Goal: Task Accomplishment & Management: Manage account settings

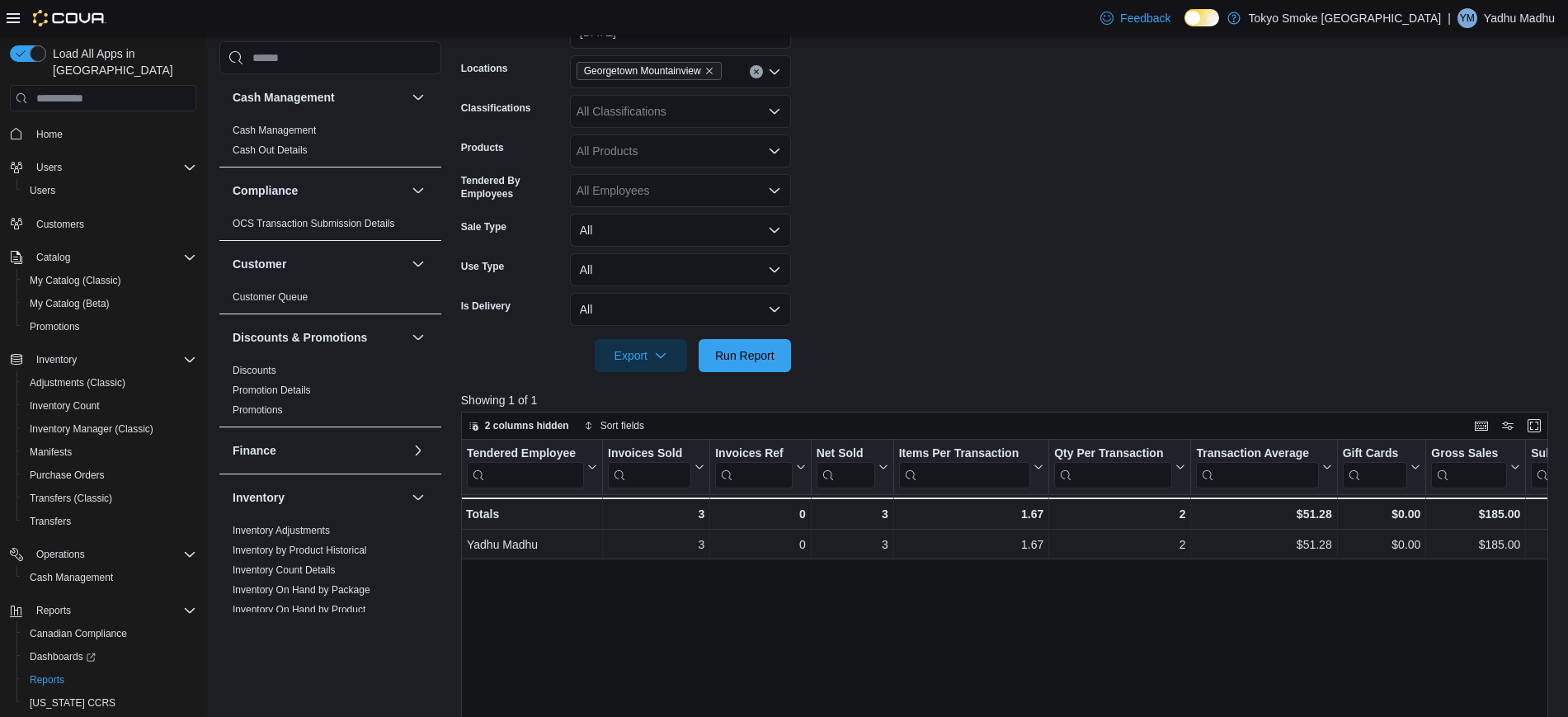
scroll to position [887, 0]
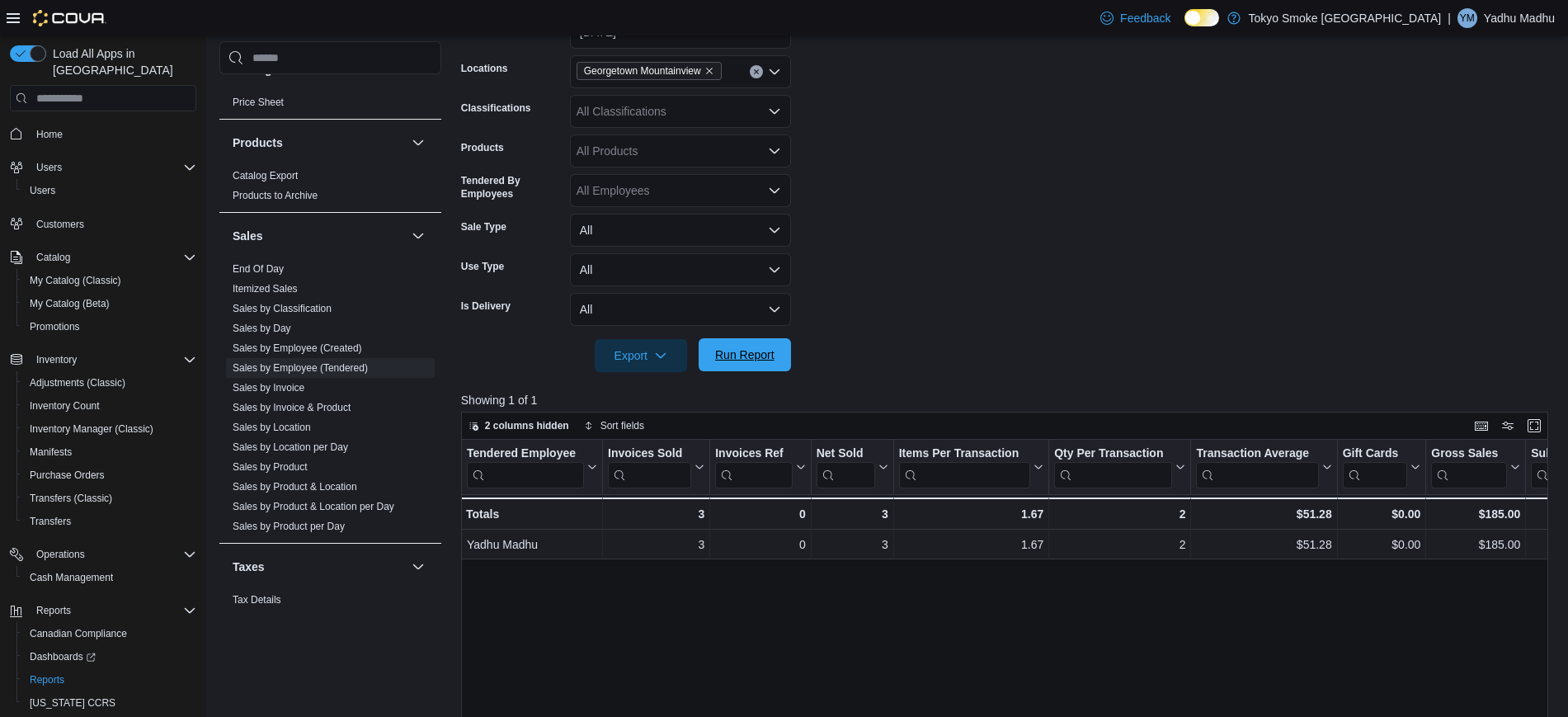
click at [761, 354] on span "Run Report" at bounding box center [745, 354] width 59 height 16
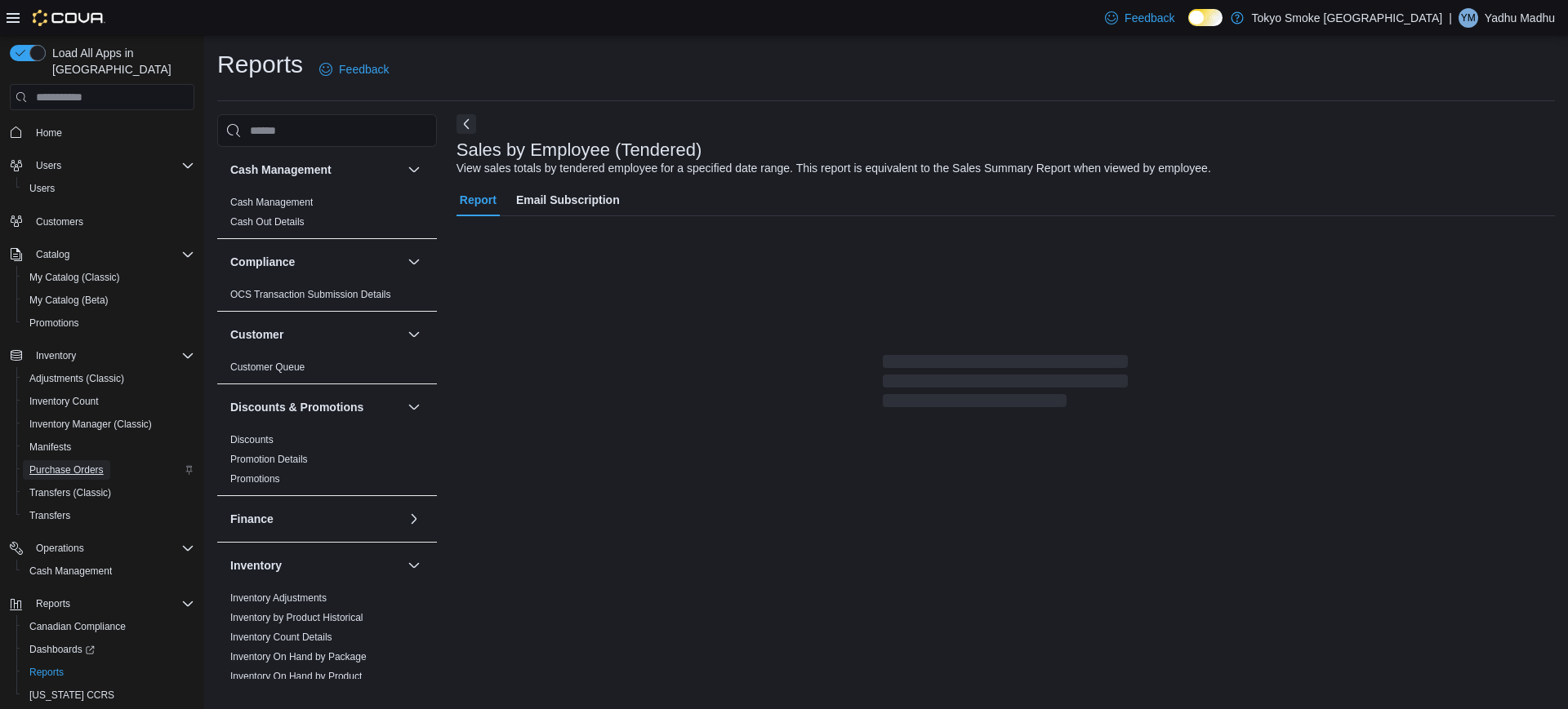
click at [86, 463] on span "Purchase Orders" at bounding box center [67, 469] width 75 height 13
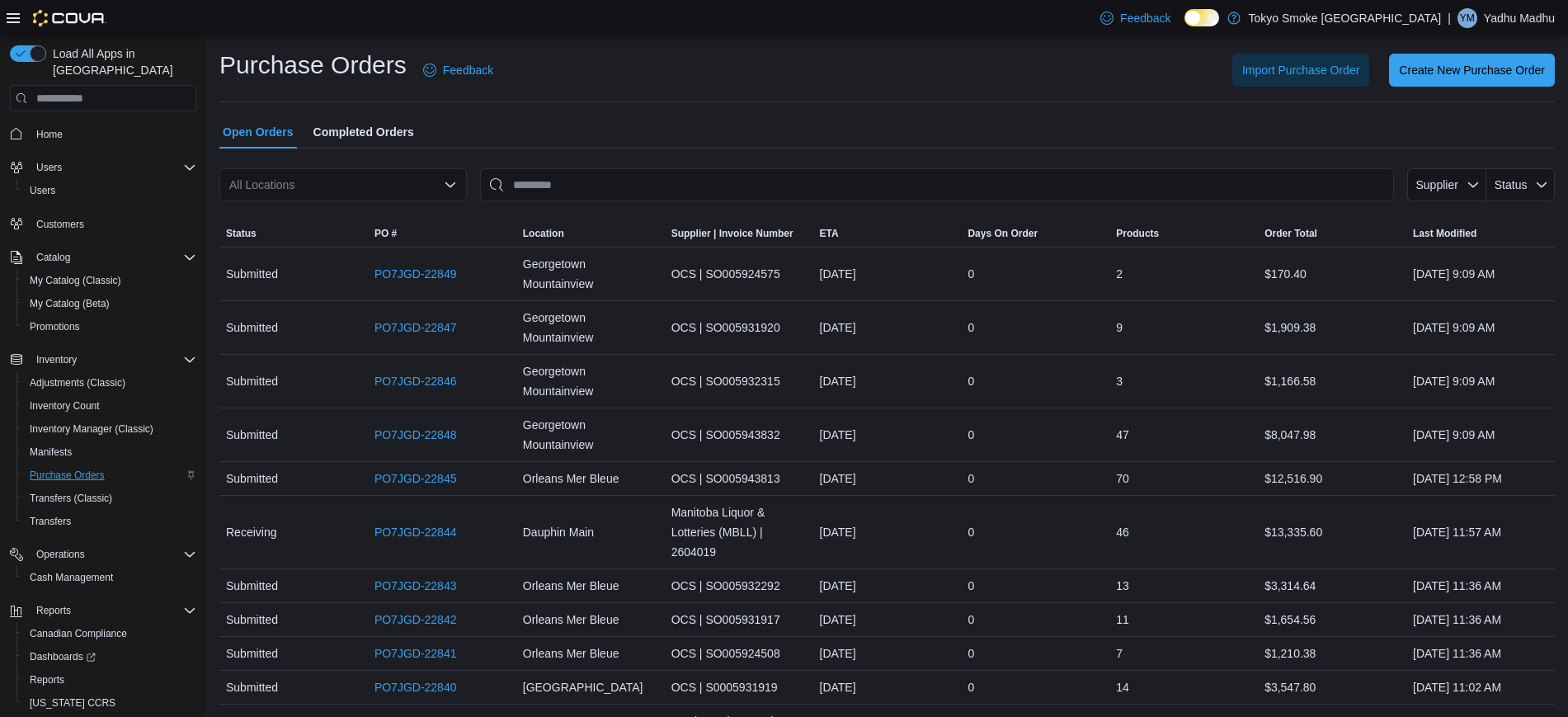
click at [355, 182] on div "All Locations" at bounding box center [344, 185] width 248 height 33
type input "***"
click at [357, 222] on button "Georgetown Mountainview" at bounding box center [344, 213] width 248 height 24
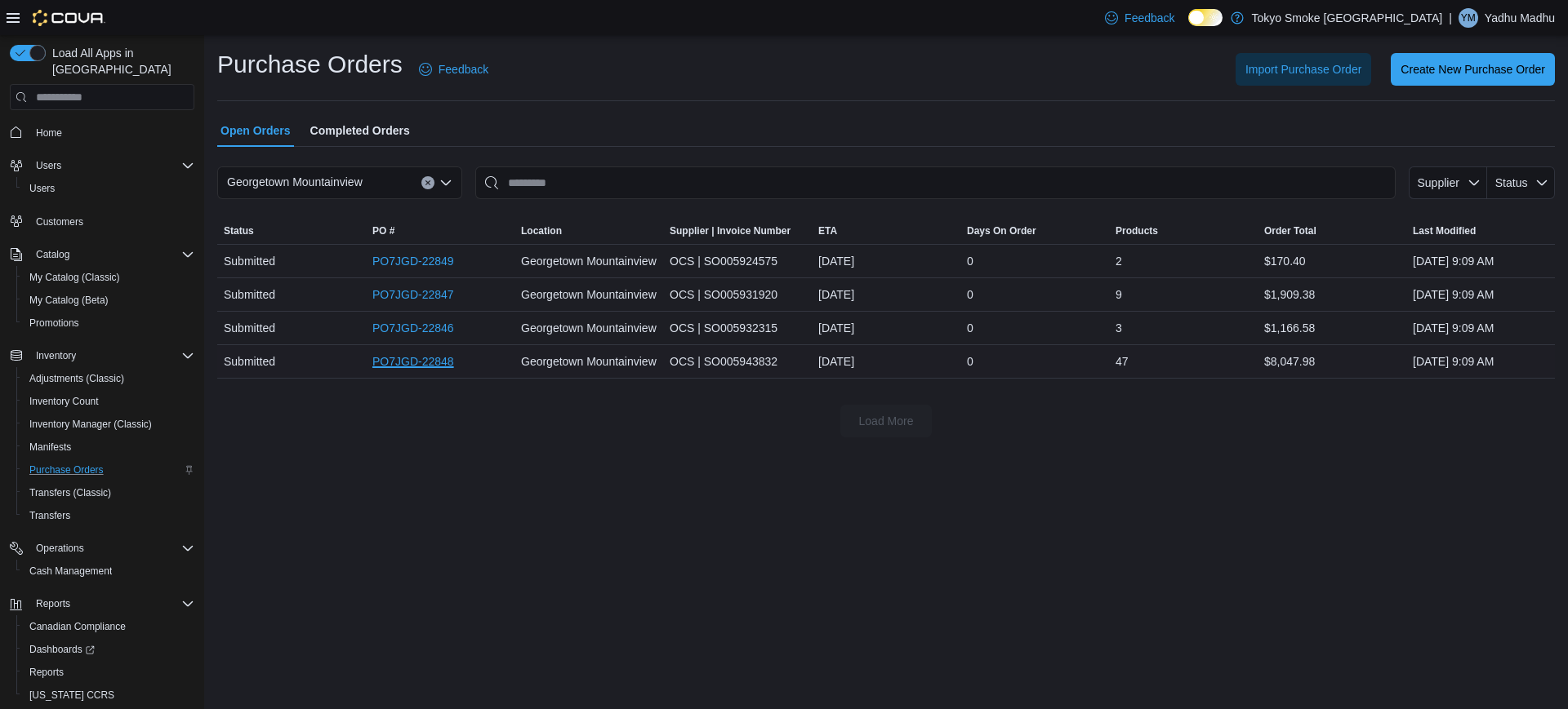
click at [423, 354] on link "PO7JGD-22848" at bounding box center [413, 361] width 82 height 20
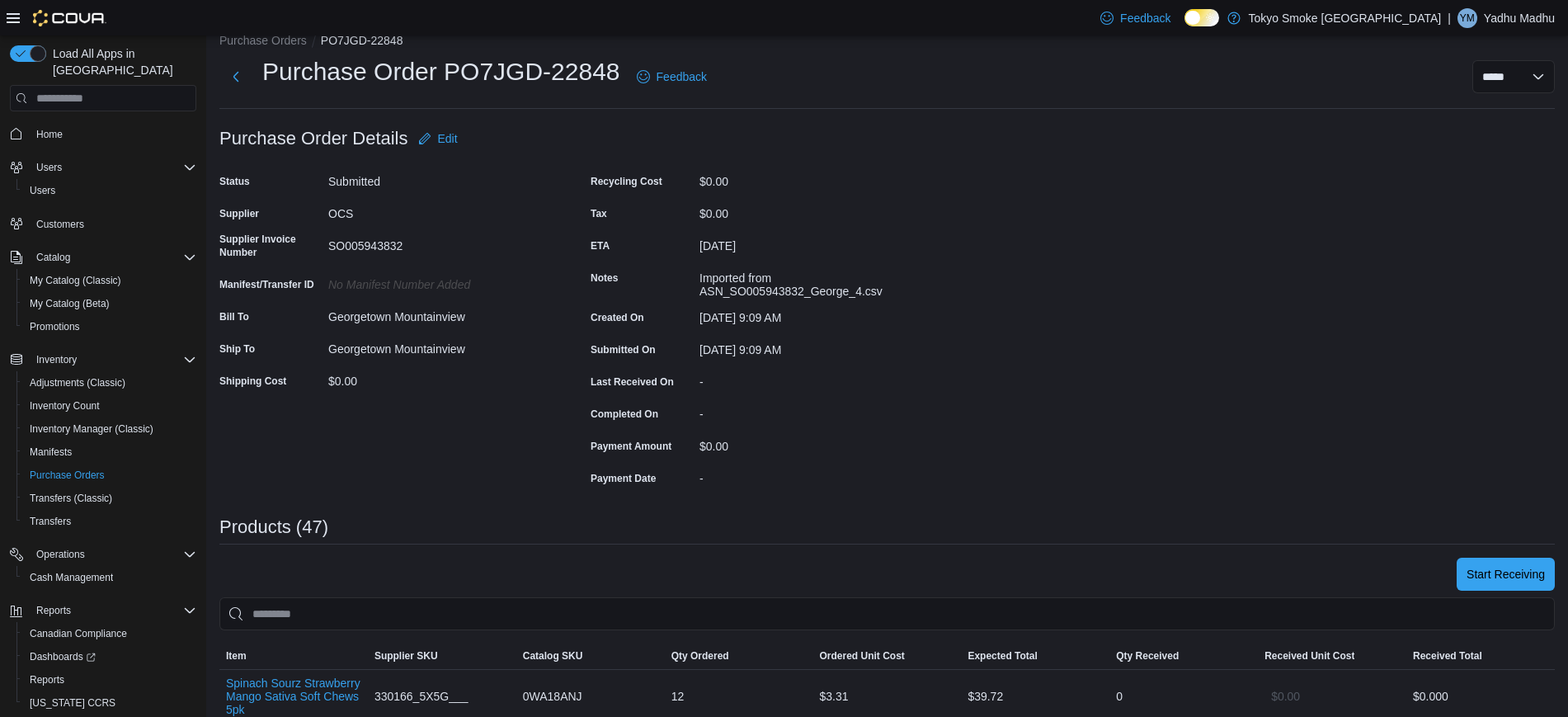
scroll to position [22, 0]
click at [1538, 588] on span "Start Receiving" at bounding box center [1505, 575] width 78 height 33
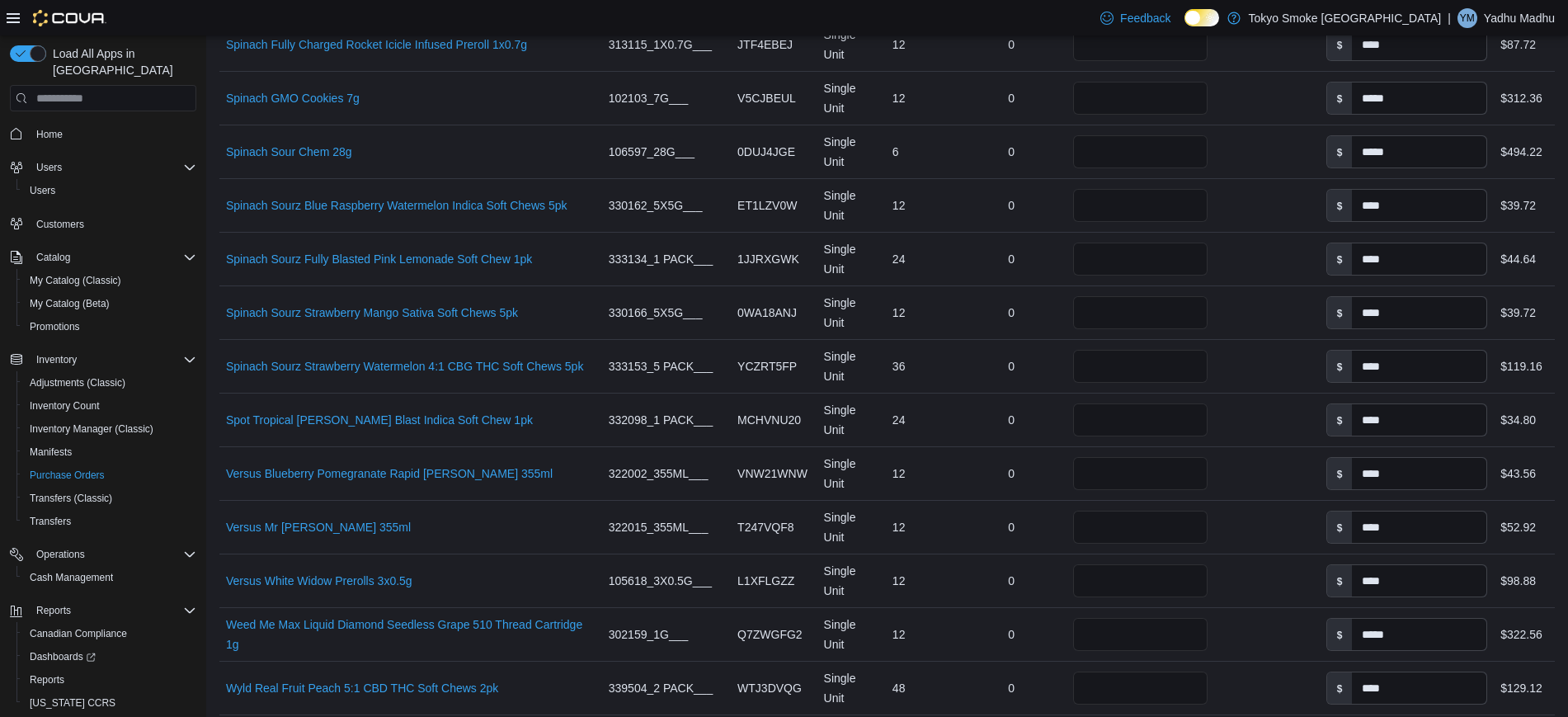
scroll to position [2597, 0]
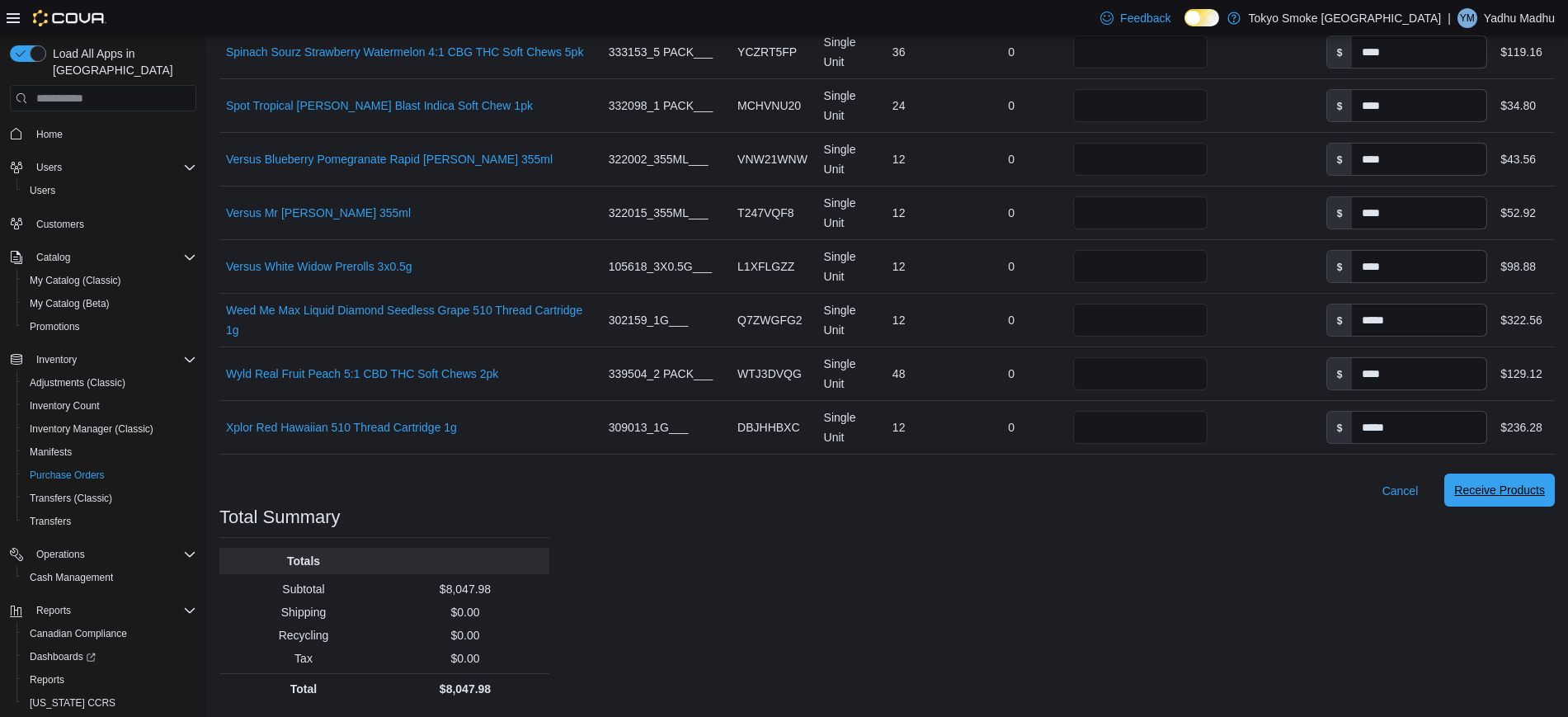
click at [1525, 484] on span "Receive Products" at bounding box center [1500, 490] width 91 height 16
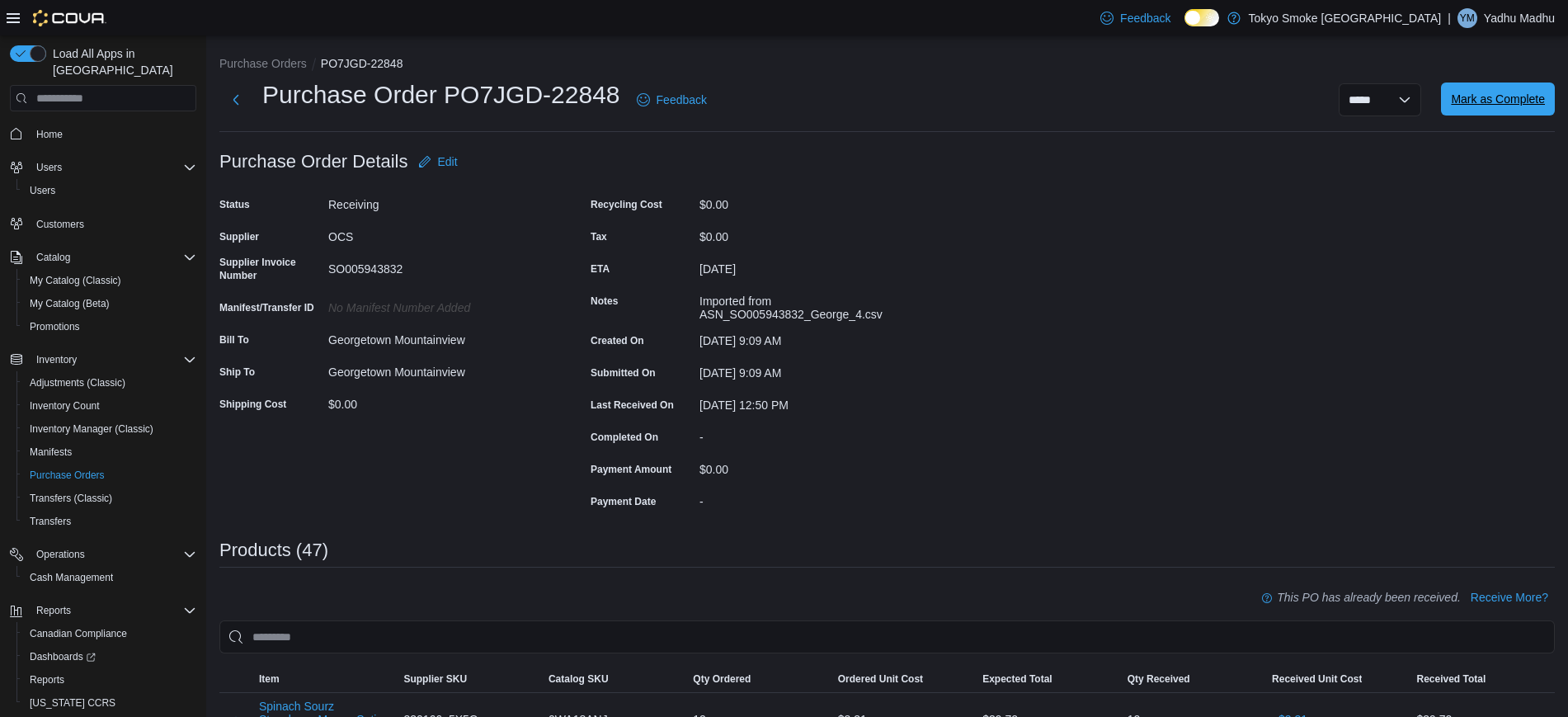
click at [1492, 101] on span "Mark as Complete" at bounding box center [1498, 99] width 94 height 16
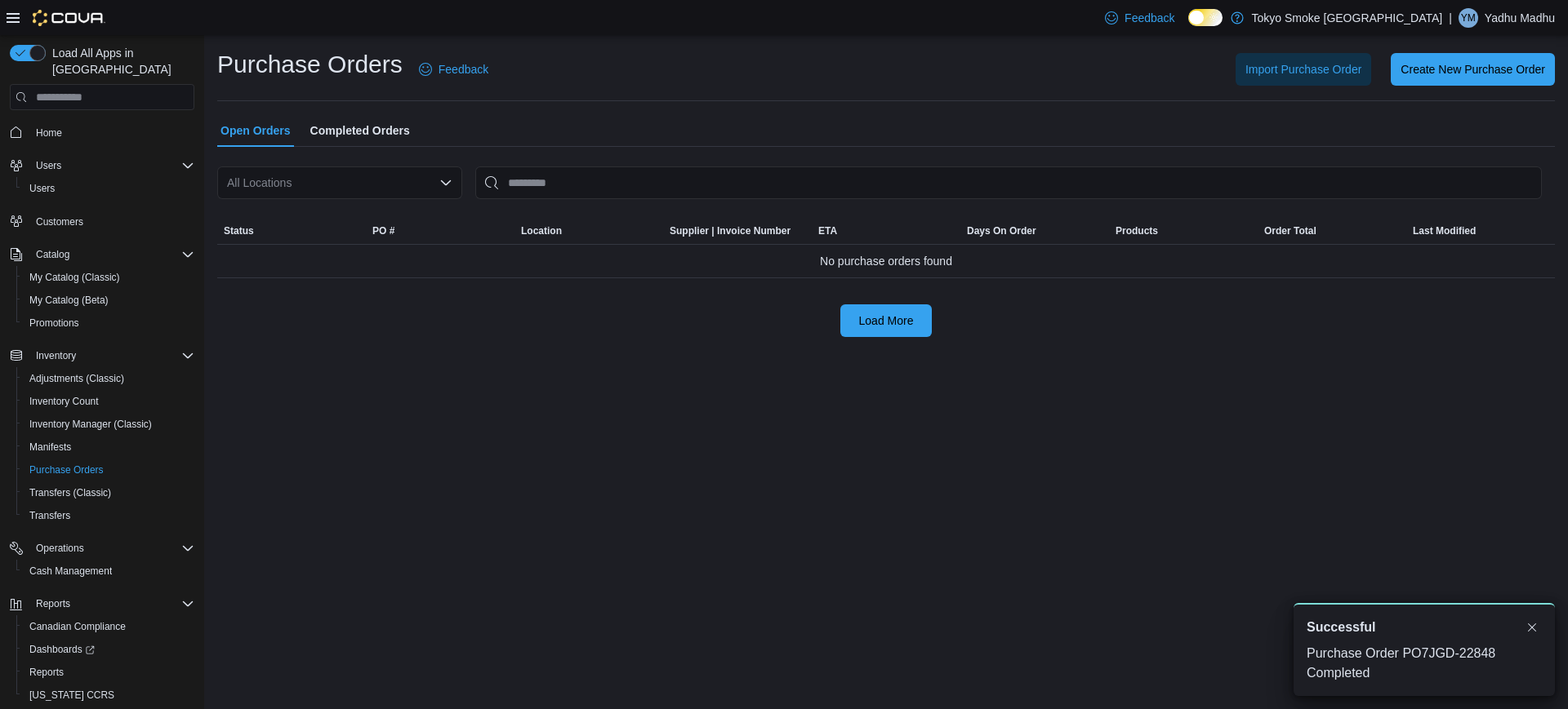
click at [391, 188] on div "All Locations" at bounding box center [340, 183] width 245 height 33
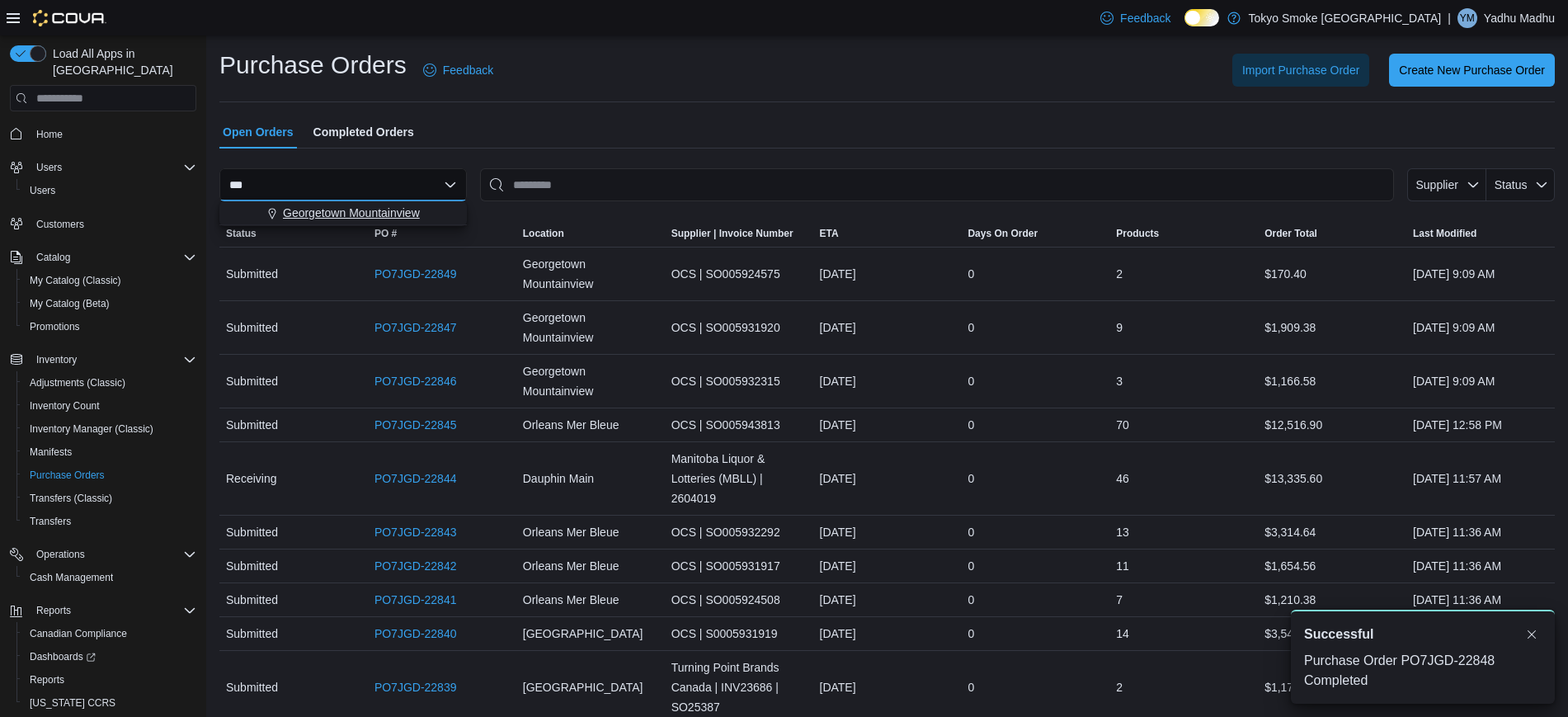
type input "***"
click at [386, 211] on span "Georgetown Mountainview" at bounding box center [351, 213] width 137 height 16
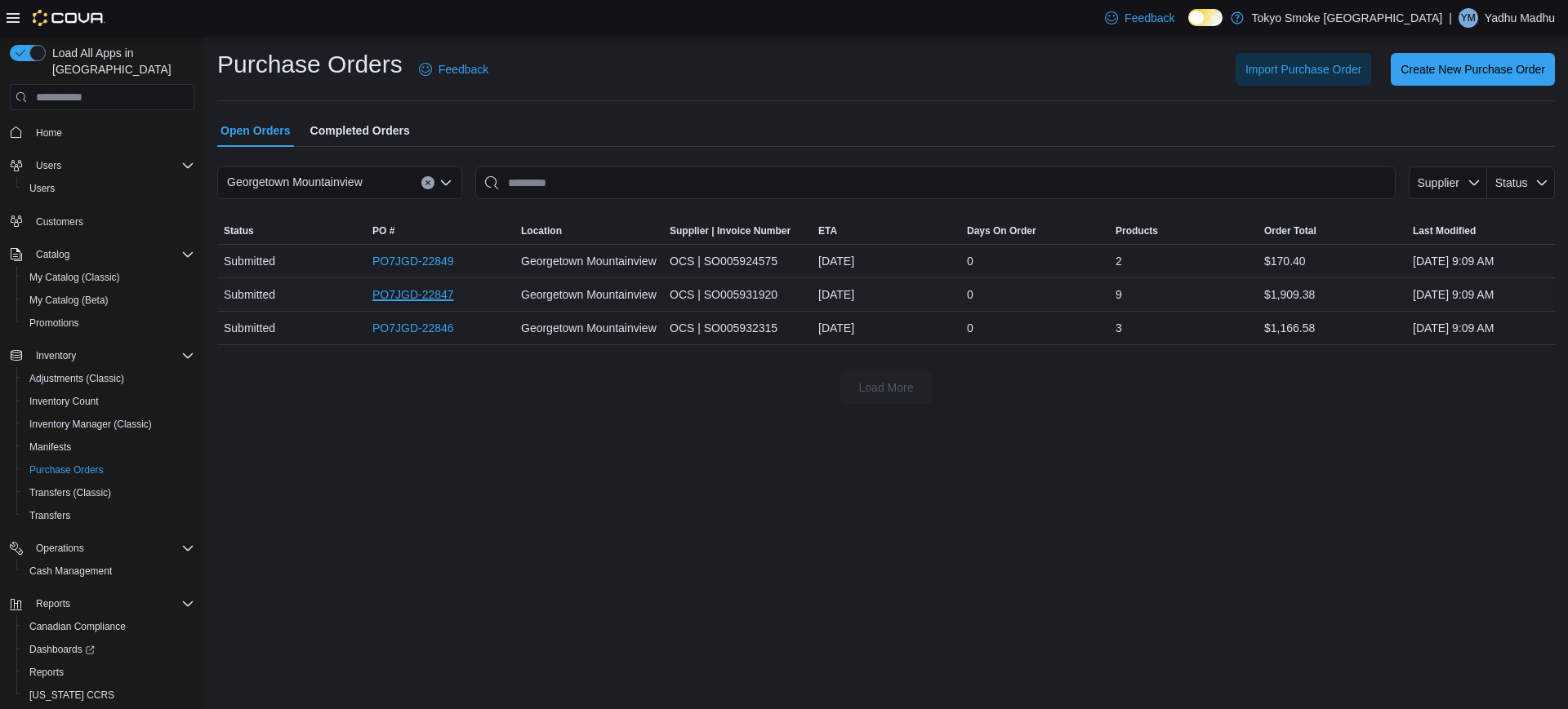
click at [429, 288] on link "PO7JGD-22847" at bounding box center [413, 295] width 82 height 20
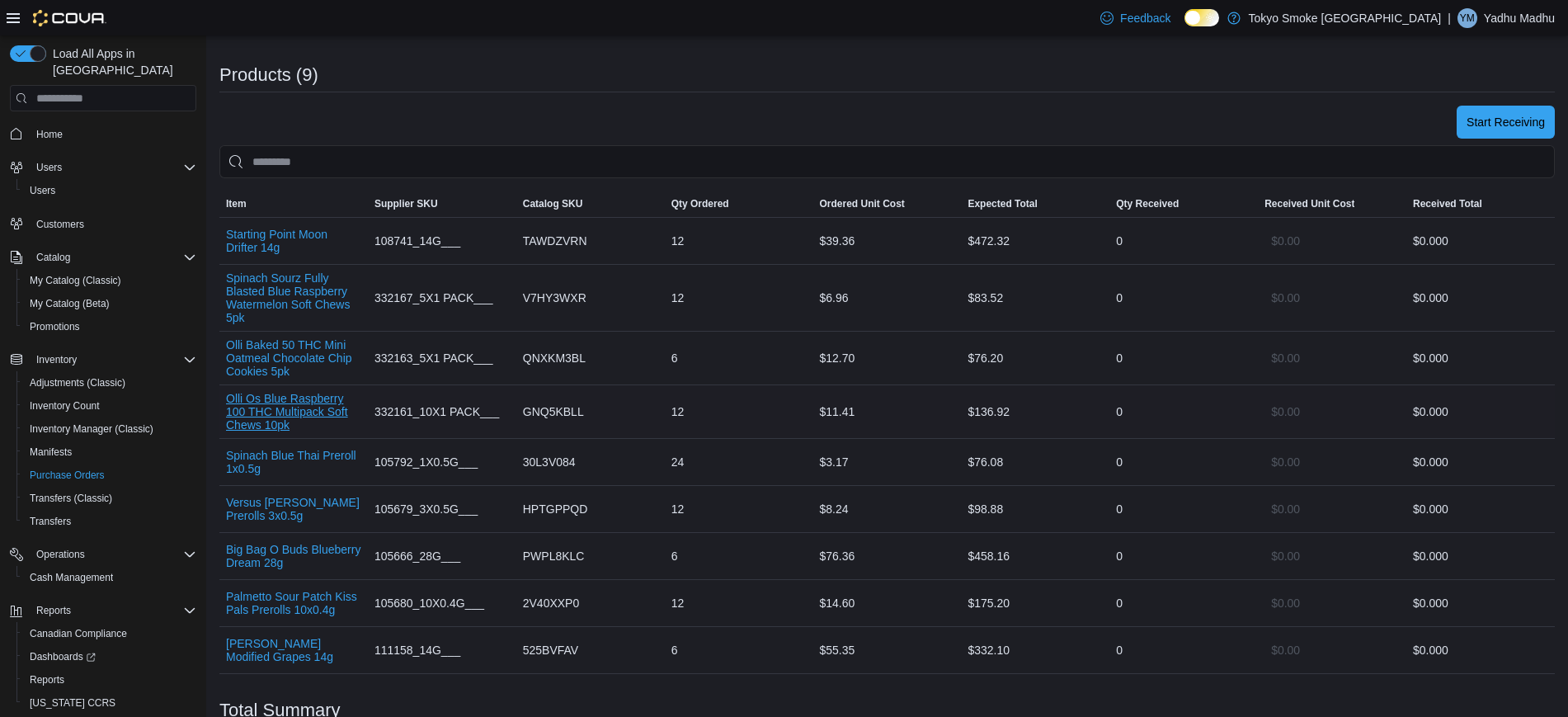
scroll to position [476, 0]
click at [1496, 111] on span "Start Receiving" at bounding box center [1505, 121] width 78 height 33
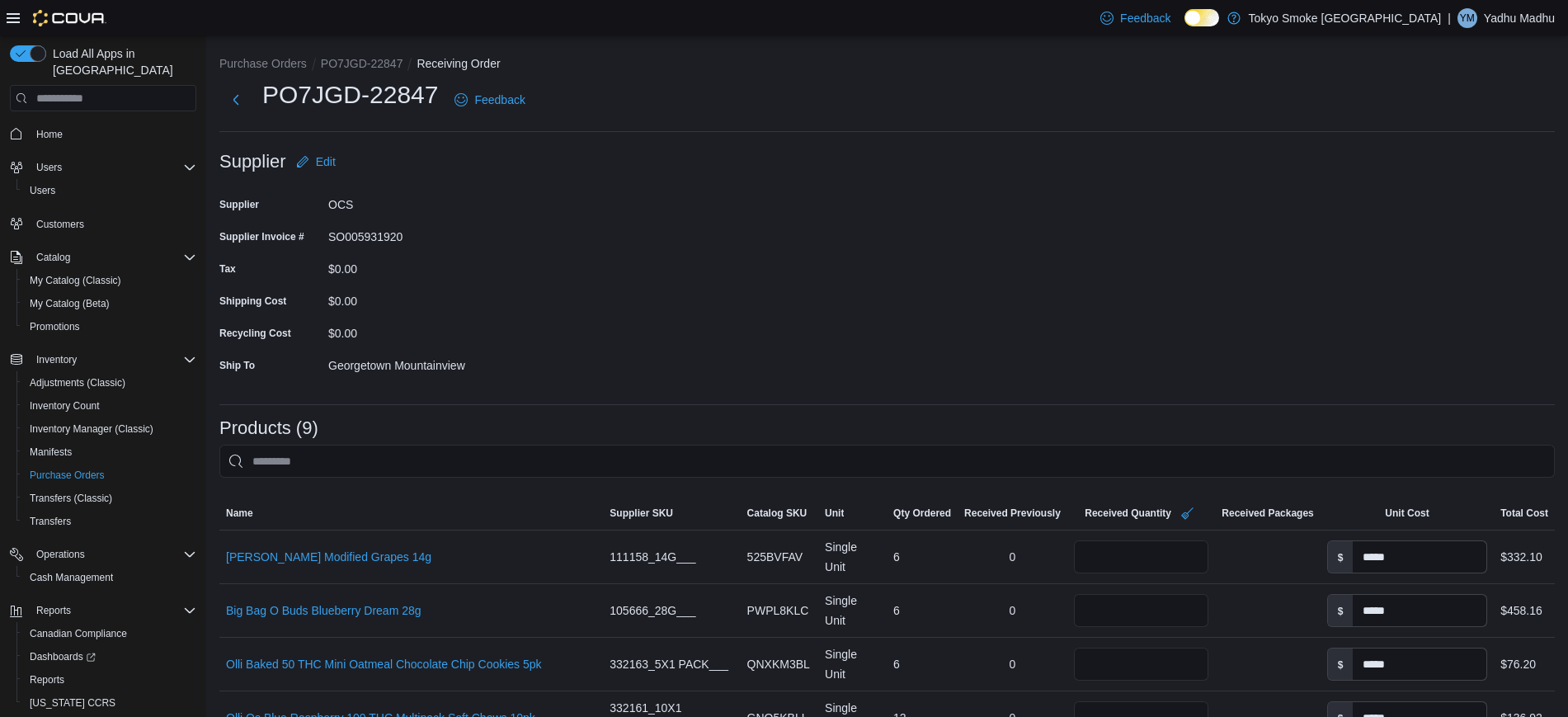
scroll to position [559, 0]
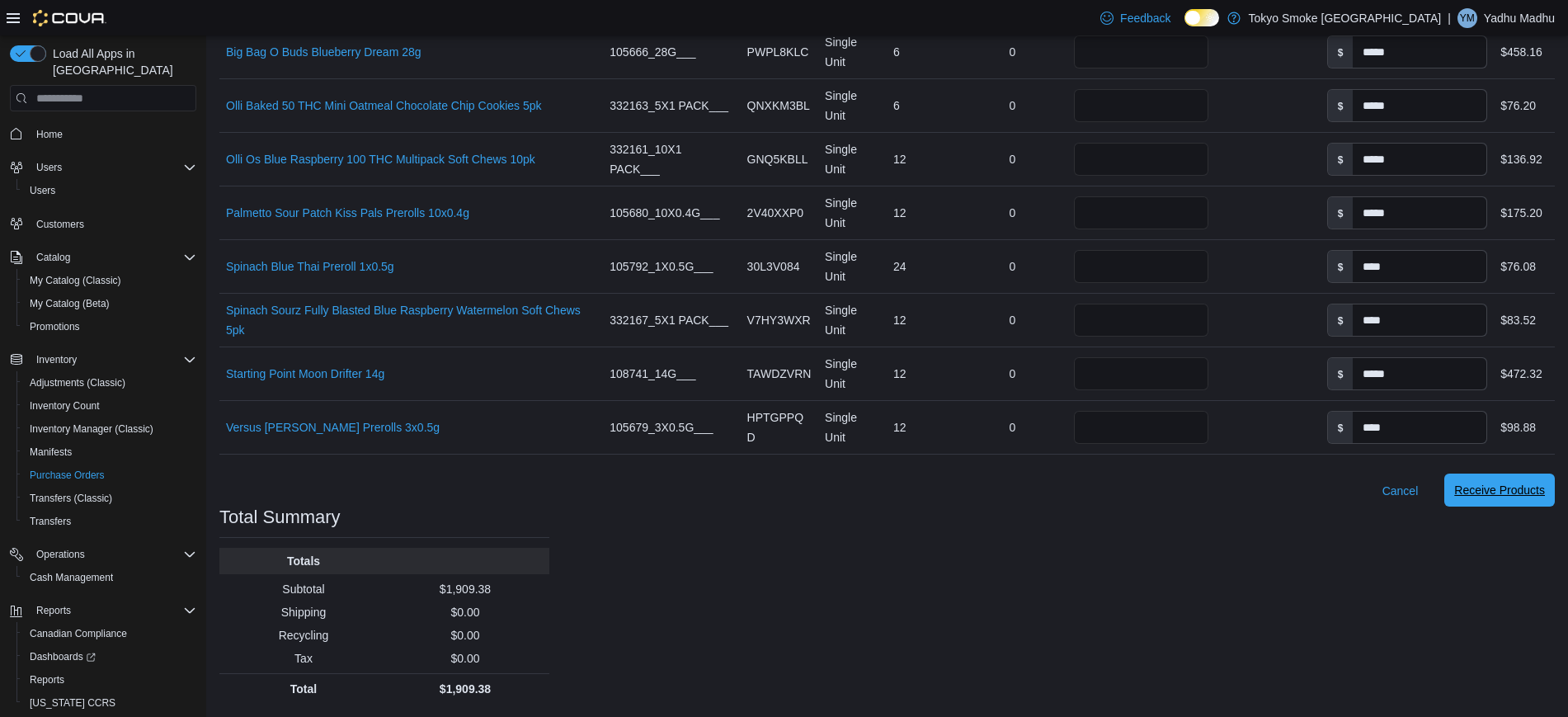
click at [1527, 486] on span "Receive Products" at bounding box center [1500, 490] width 91 height 16
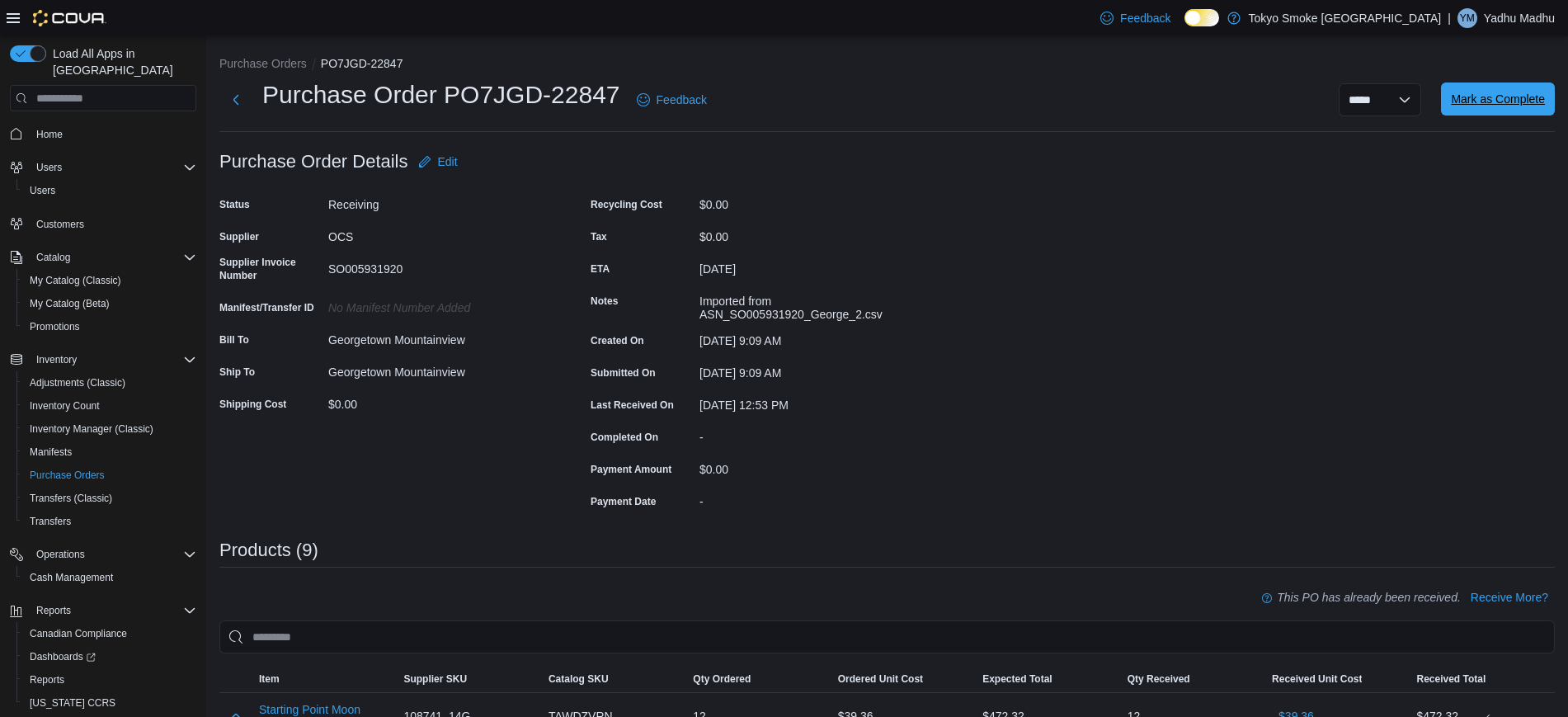
click at [1487, 101] on span "Mark as Complete" at bounding box center [1498, 99] width 94 height 16
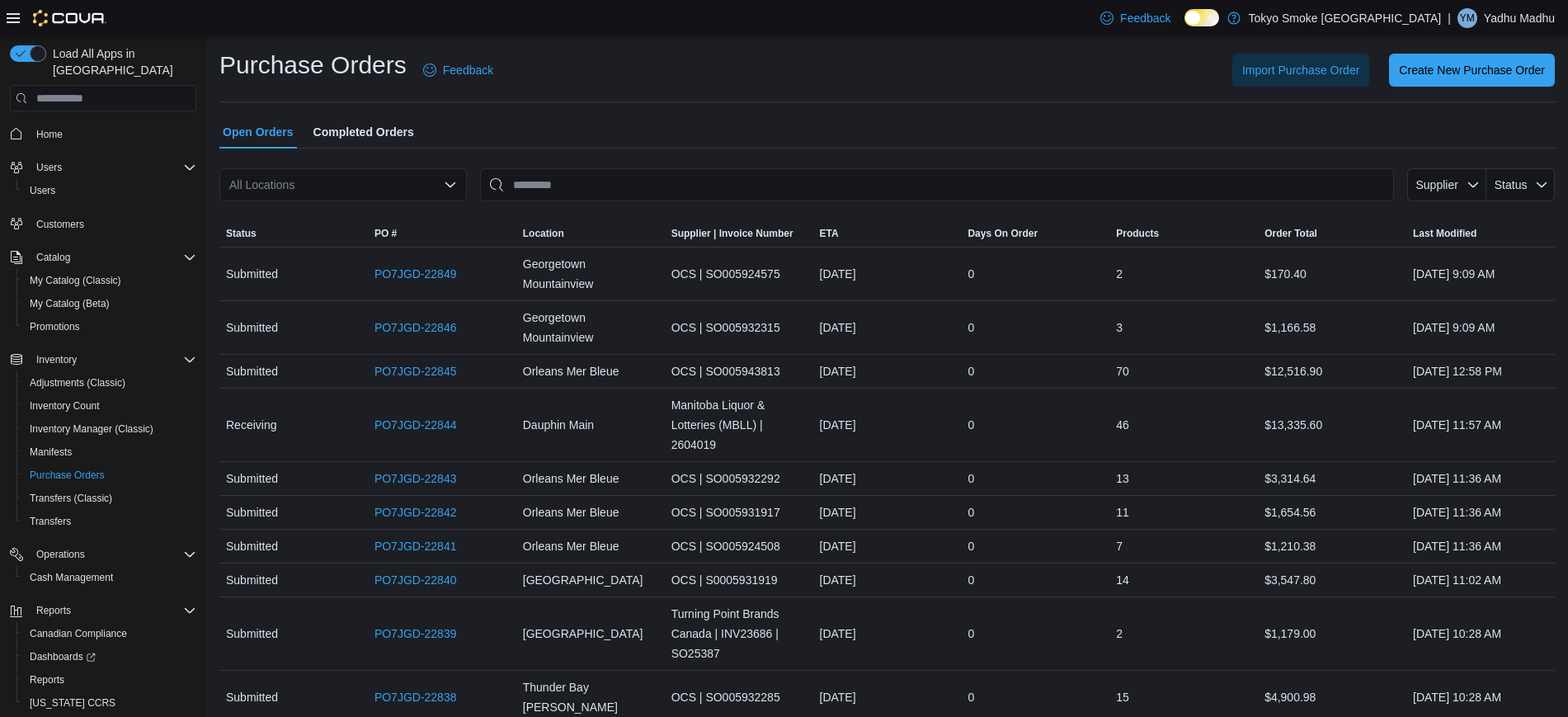
click at [370, 192] on div "All Locations" at bounding box center [344, 185] width 248 height 33
type input "***"
click at [363, 206] on span "Georgetown Mountainview" at bounding box center [351, 213] width 137 height 16
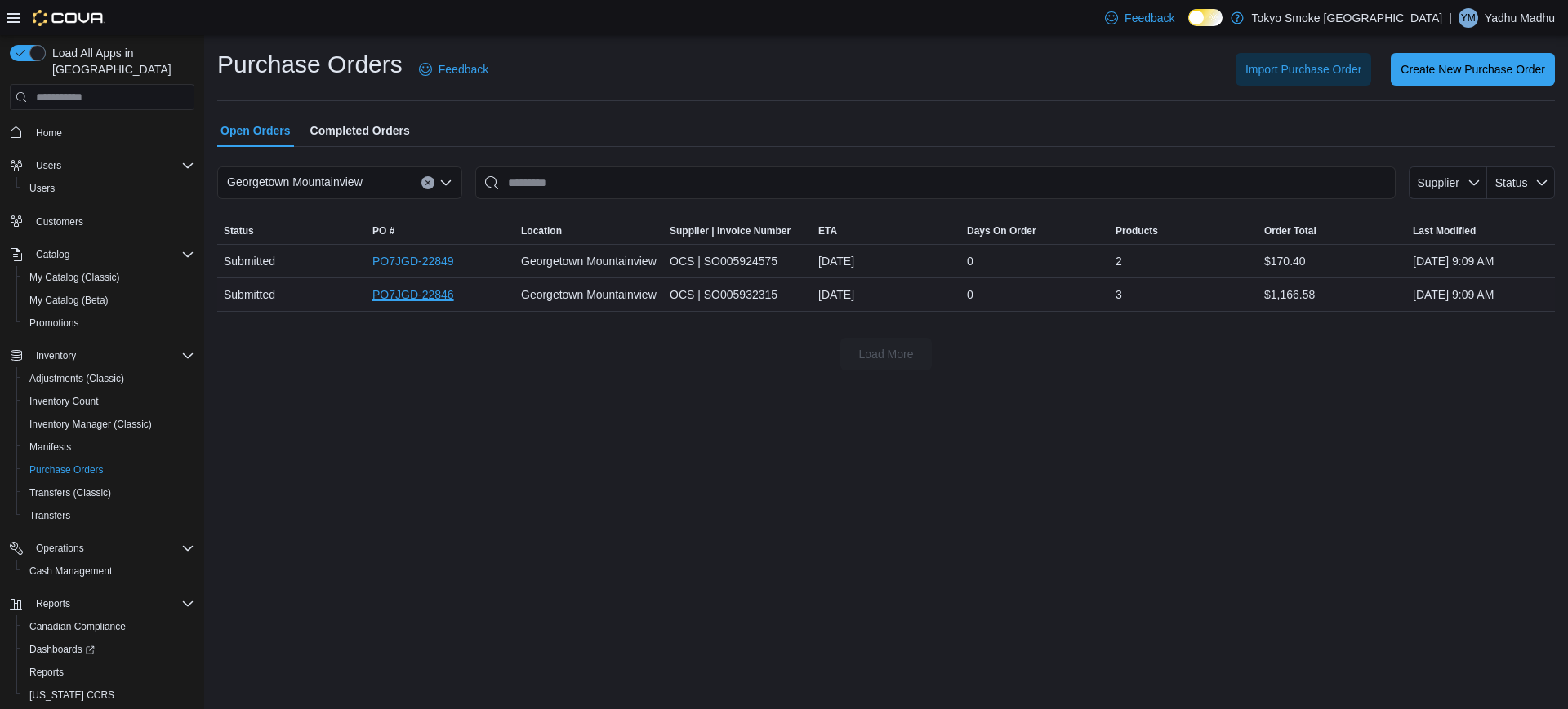
click at [430, 293] on link "PO7JGD-22846" at bounding box center [413, 295] width 82 height 20
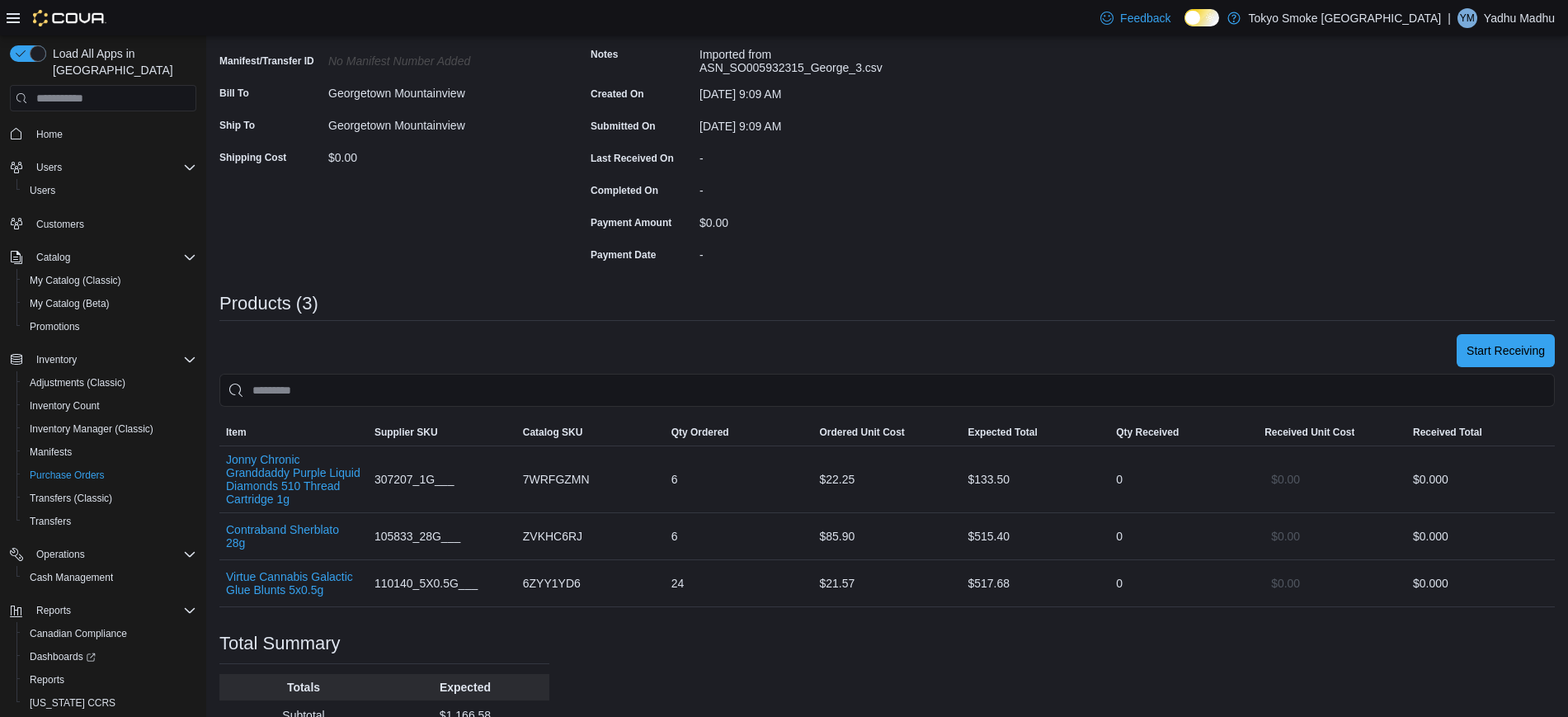
scroll to position [252, 0]
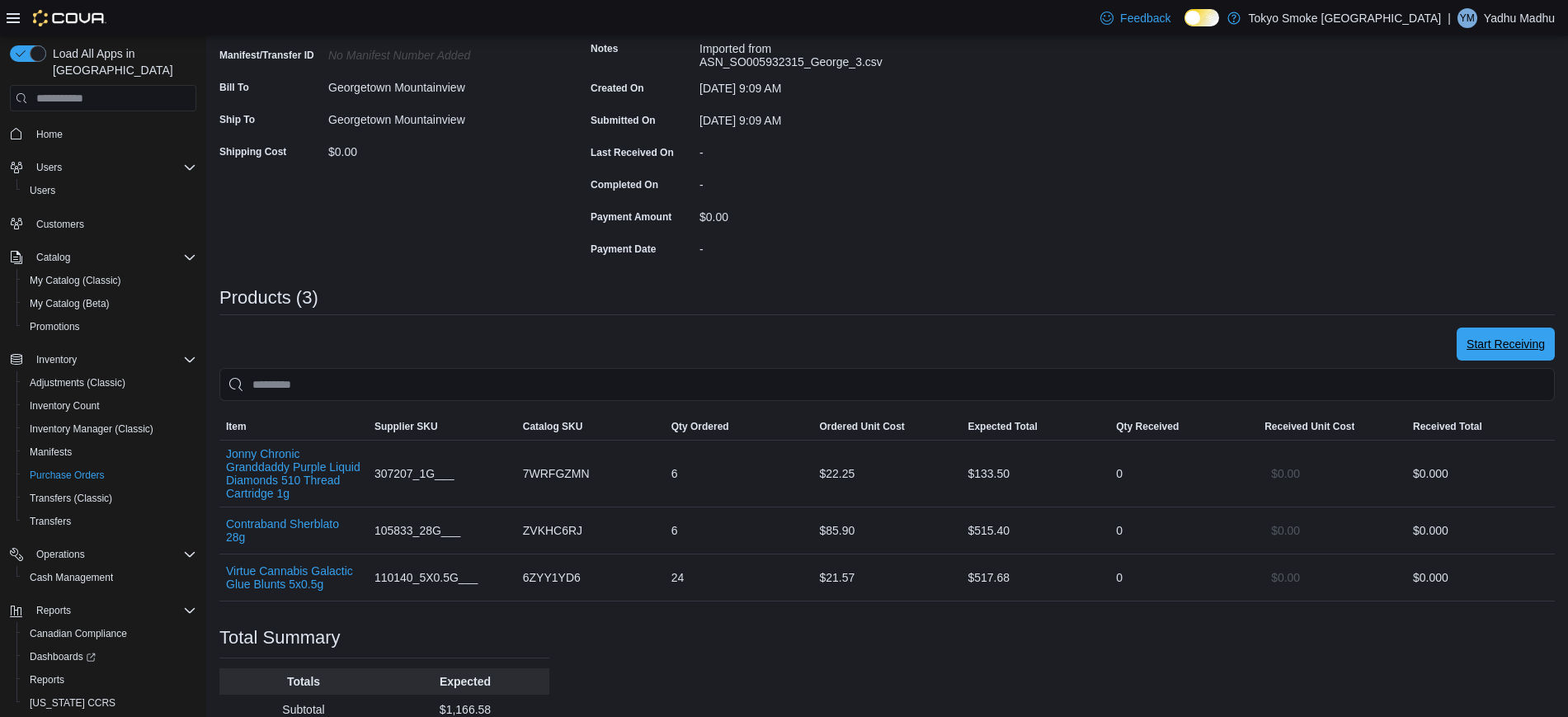
click at [1546, 354] on span "Start Receiving" at bounding box center [1505, 344] width 78 height 33
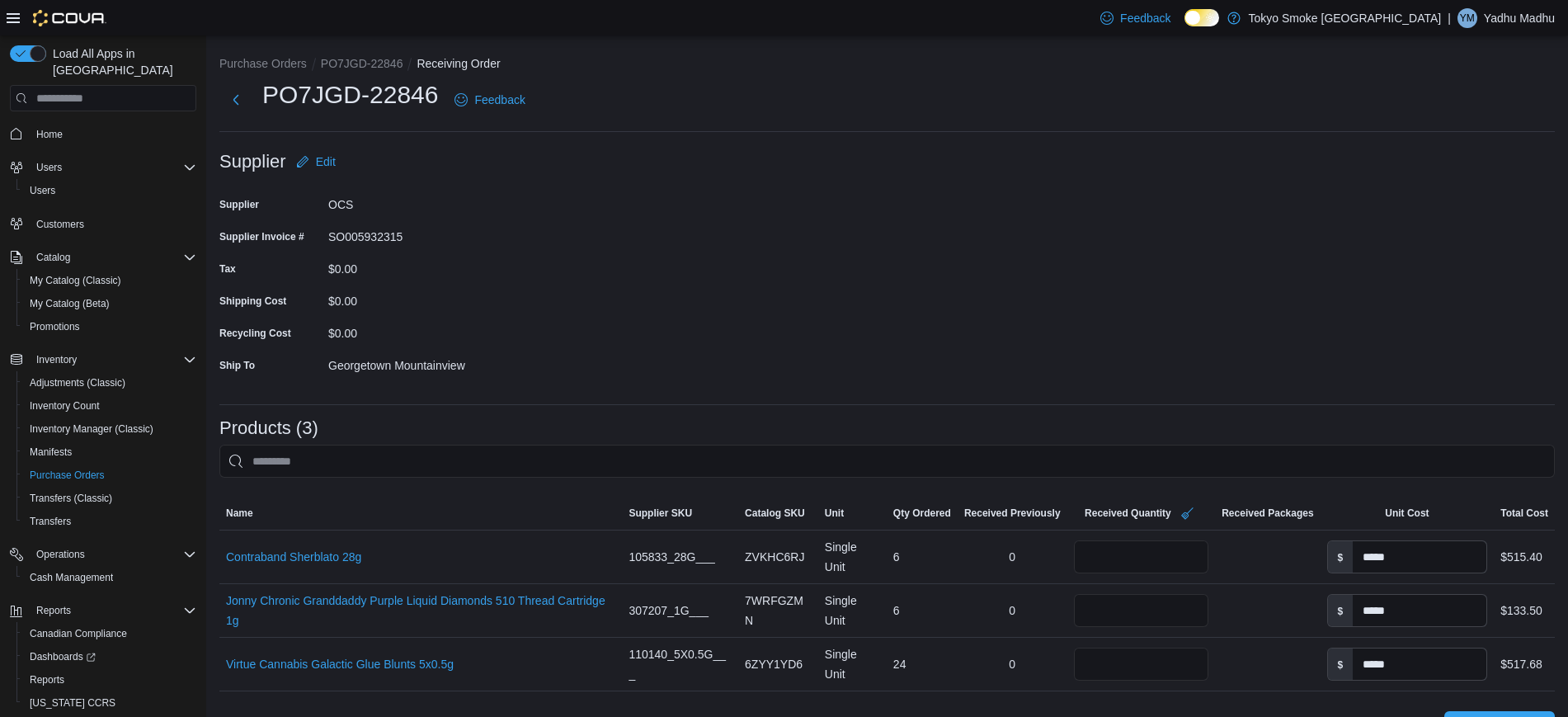
scroll to position [237, 0]
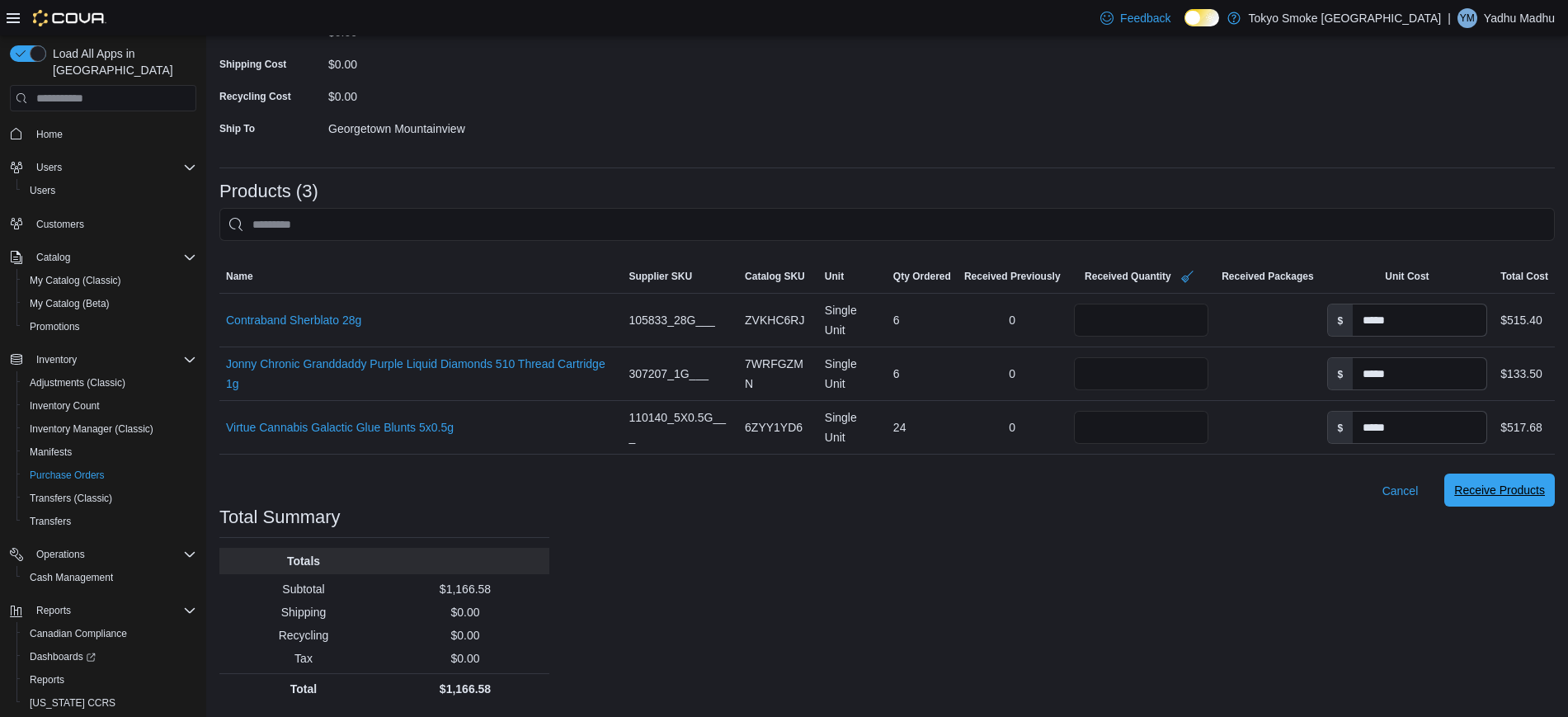
click at [1527, 491] on span "Receive Products" at bounding box center [1500, 490] width 91 height 16
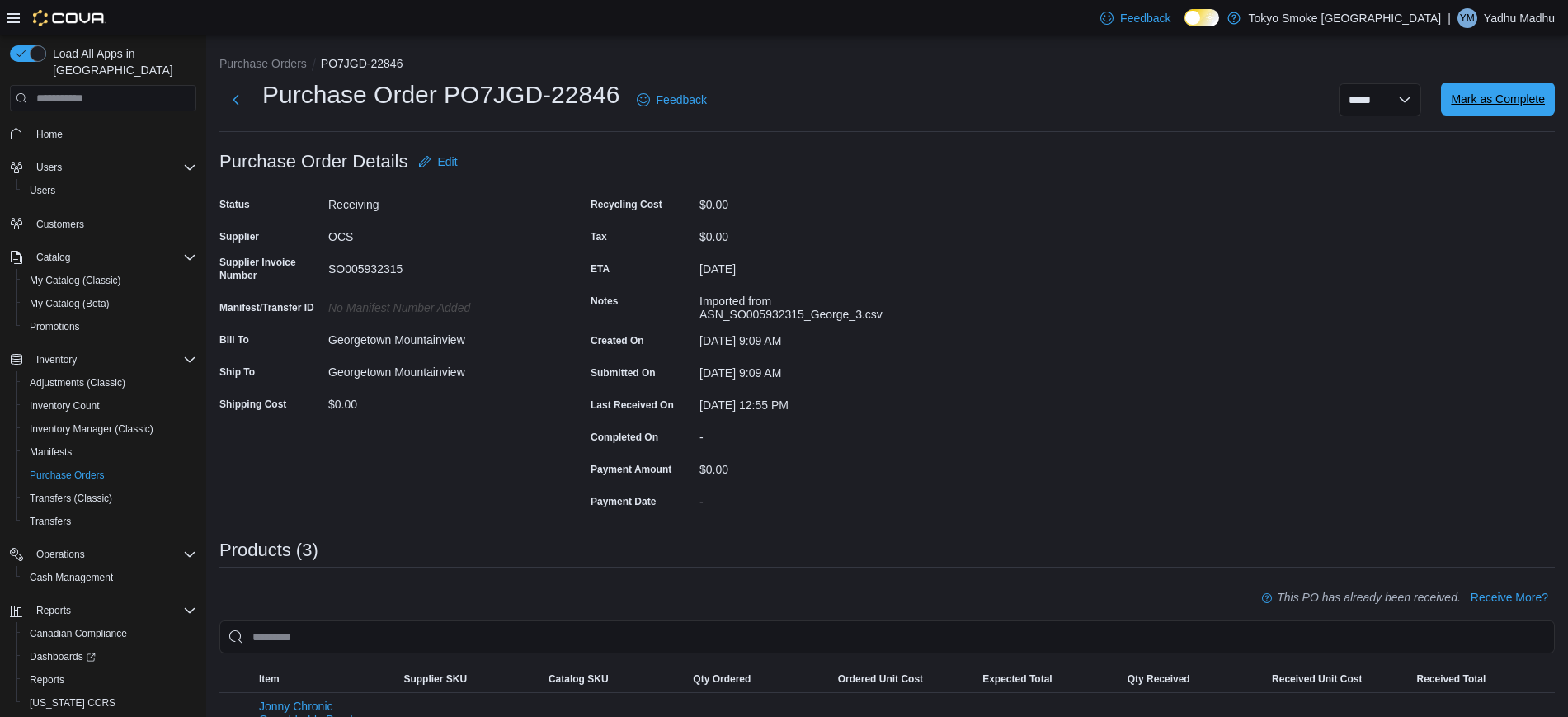
click at [1508, 115] on span "Mark as Complete" at bounding box center [1498, 99] width 94 height 33
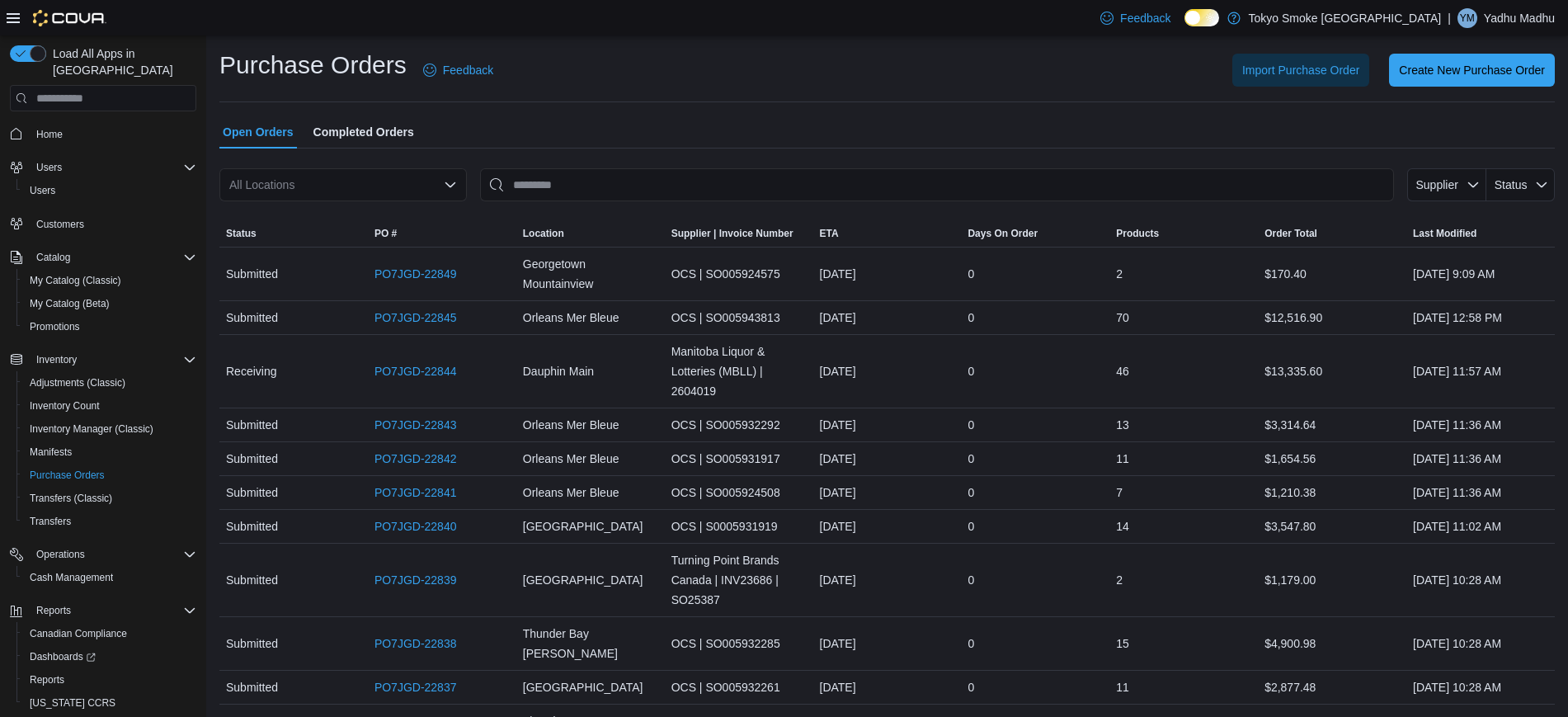
click at [358, 189] on div "All Locations" at bounding box center [344, 185] width 248 height 33
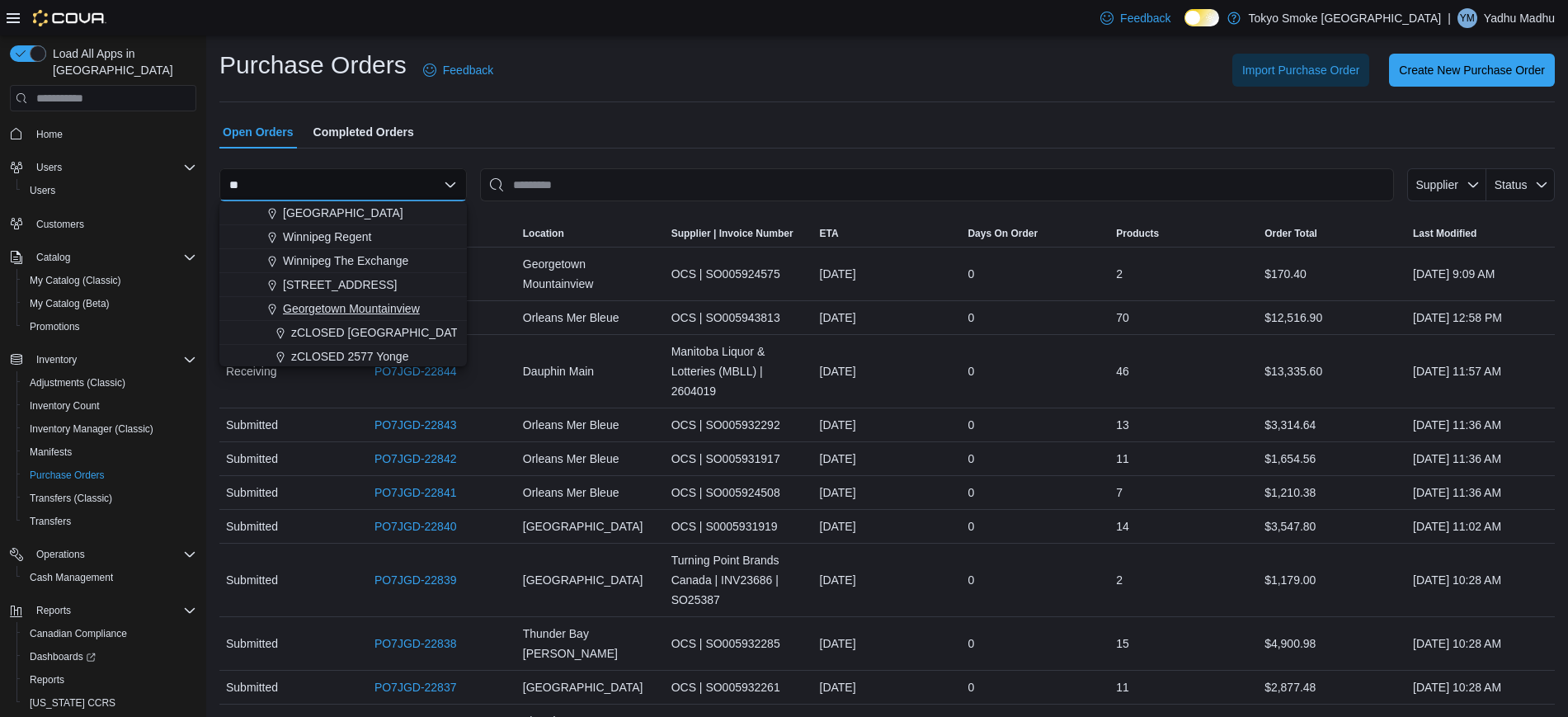
type input "**"
click at [299, 302] on span "Georgetown Mountainview" at bounding box center [351, 309] width 137 height 16
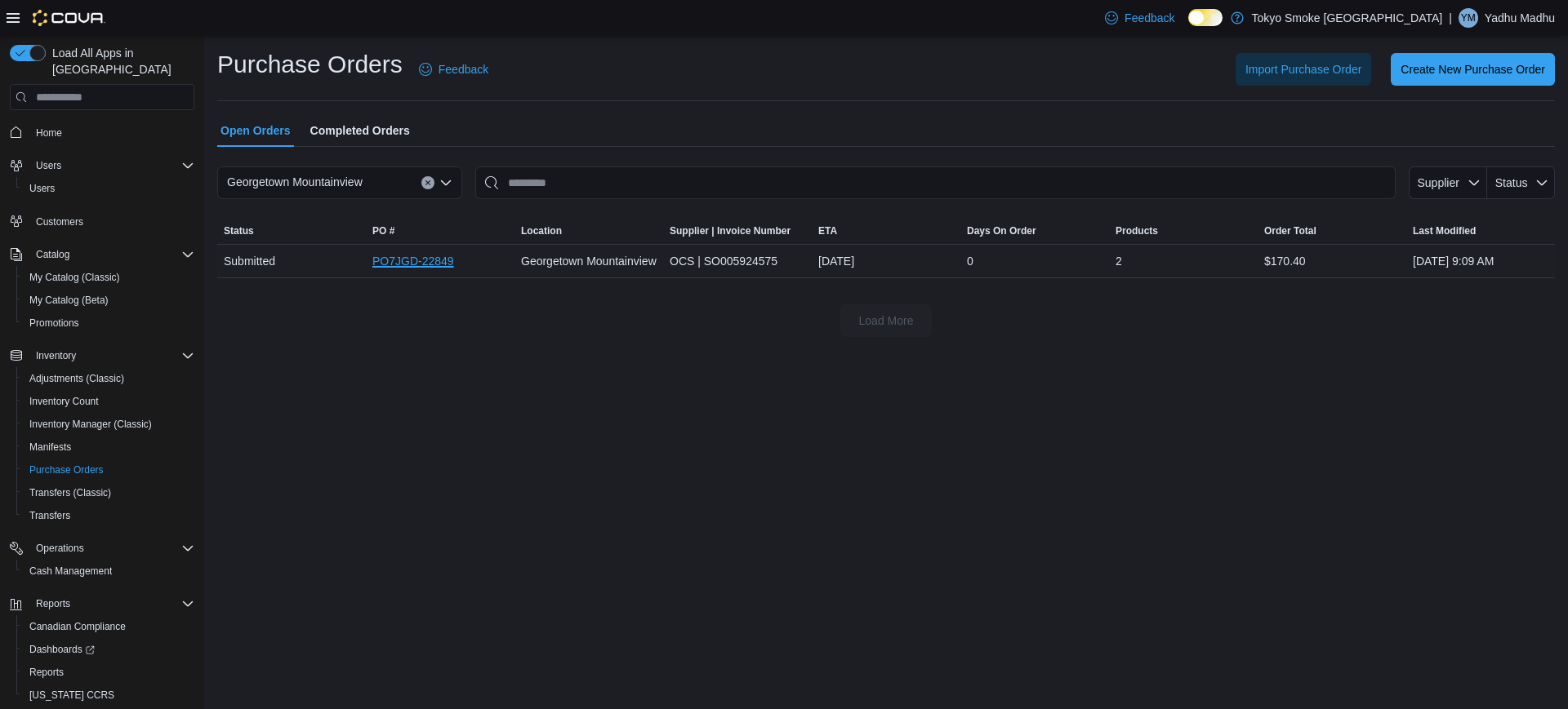
click at [428, 258] on link "PO7JGD-22849" at bounding box center [413, 261] width 82 height 20
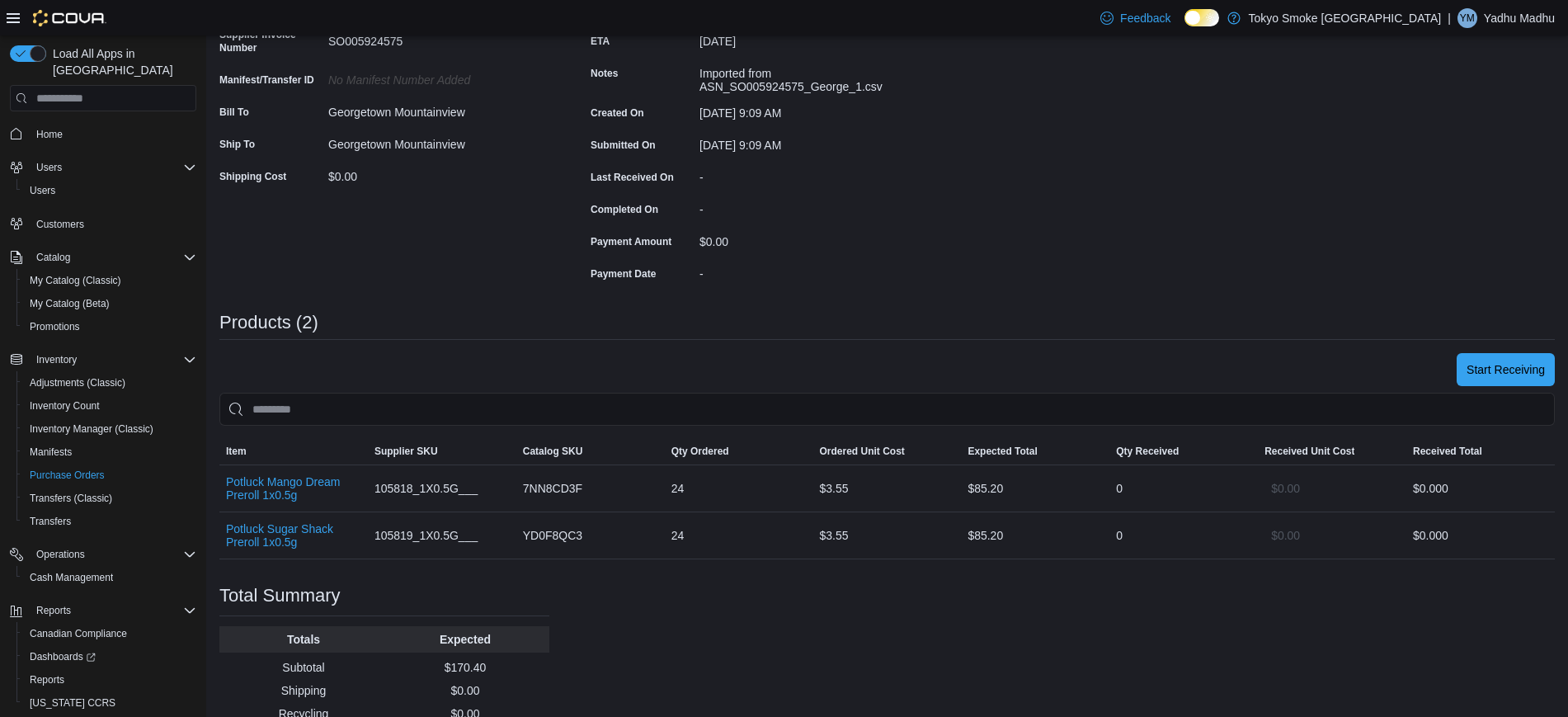
scroll to position [230, 0]
click at [1517, 353] on span "Start Receiving" at bounding box center [1505, 367] width 78 height 33
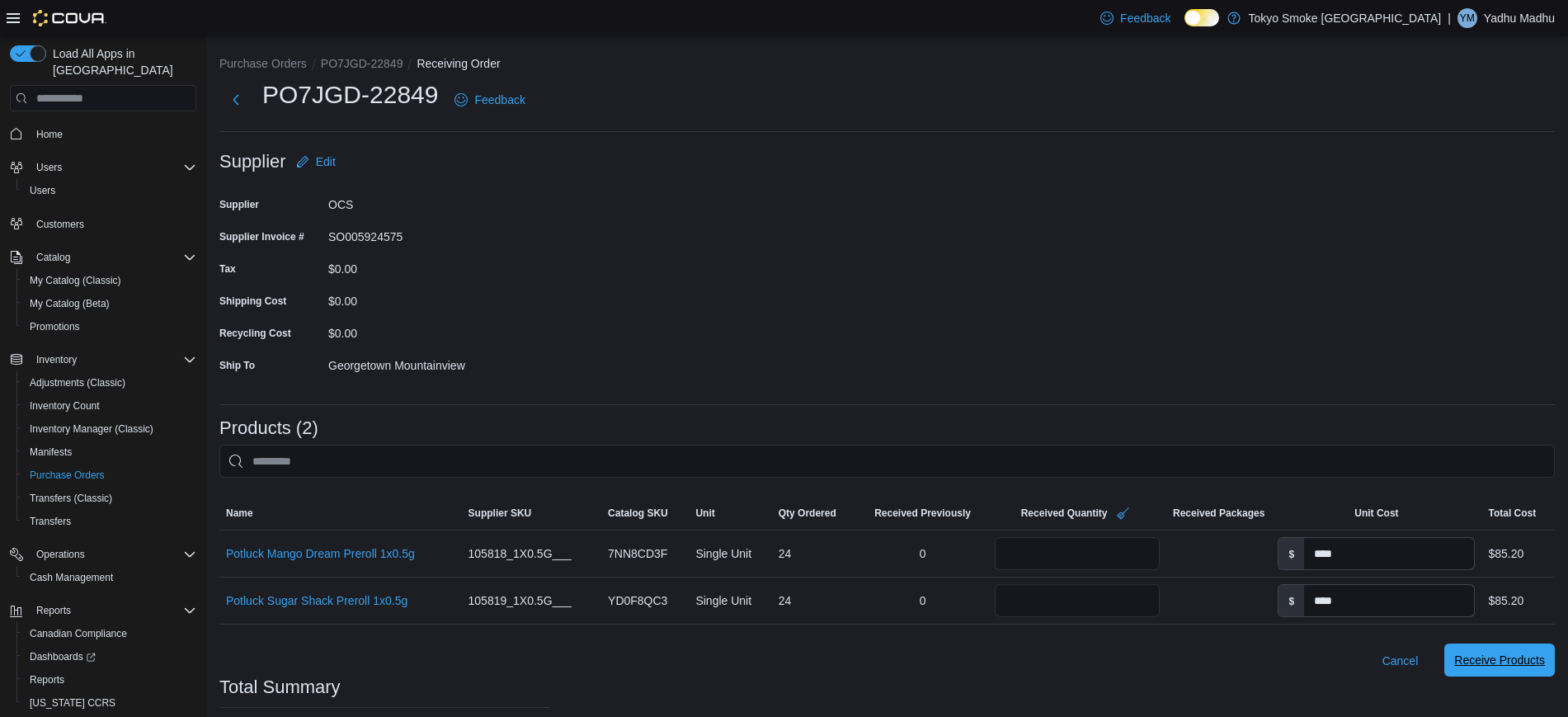
click at [1533, 671] on span "Receive Products" at bounding box center [1500, 660] width 91 height 33
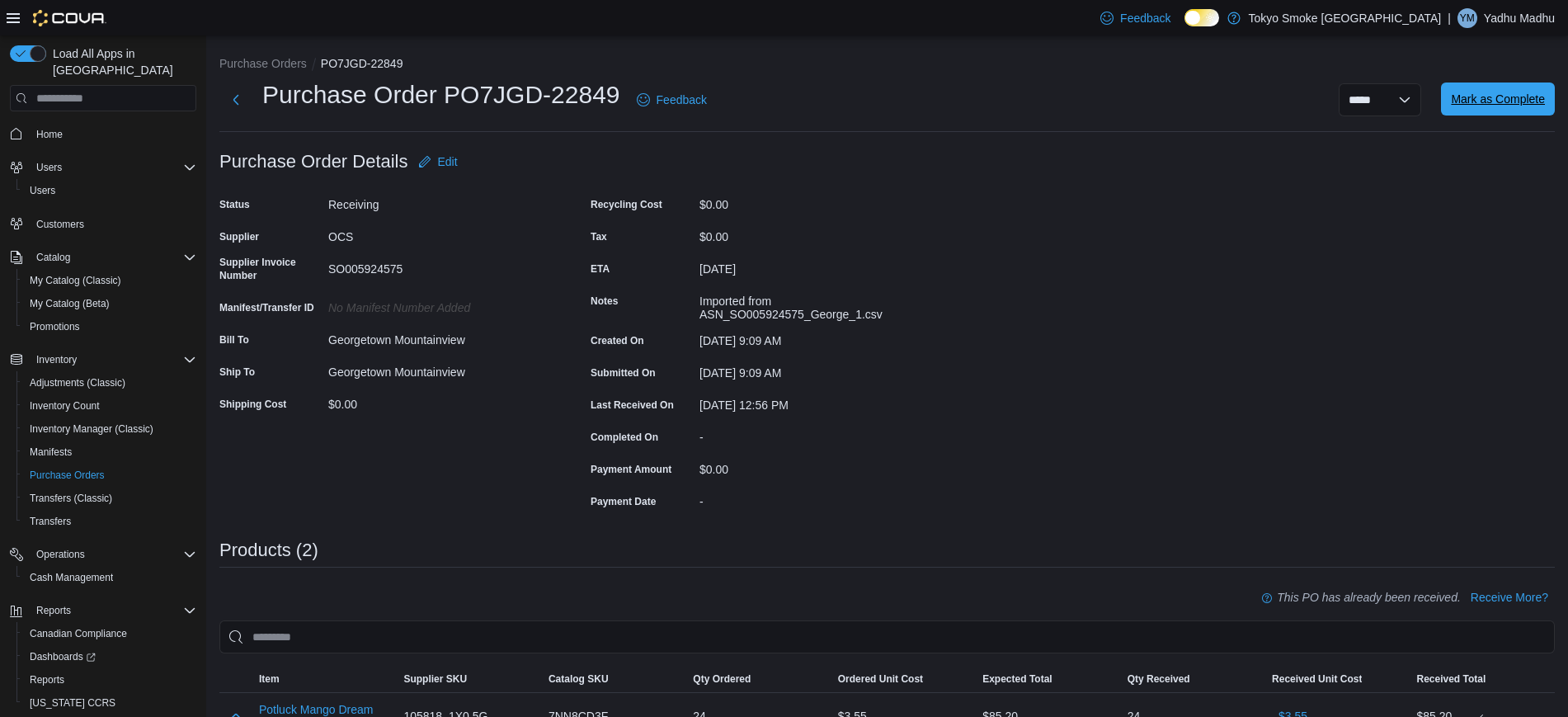
click at [1483, 103] on span "Mark as Complete" at bounding box center [1498, 99] width 94 height 16
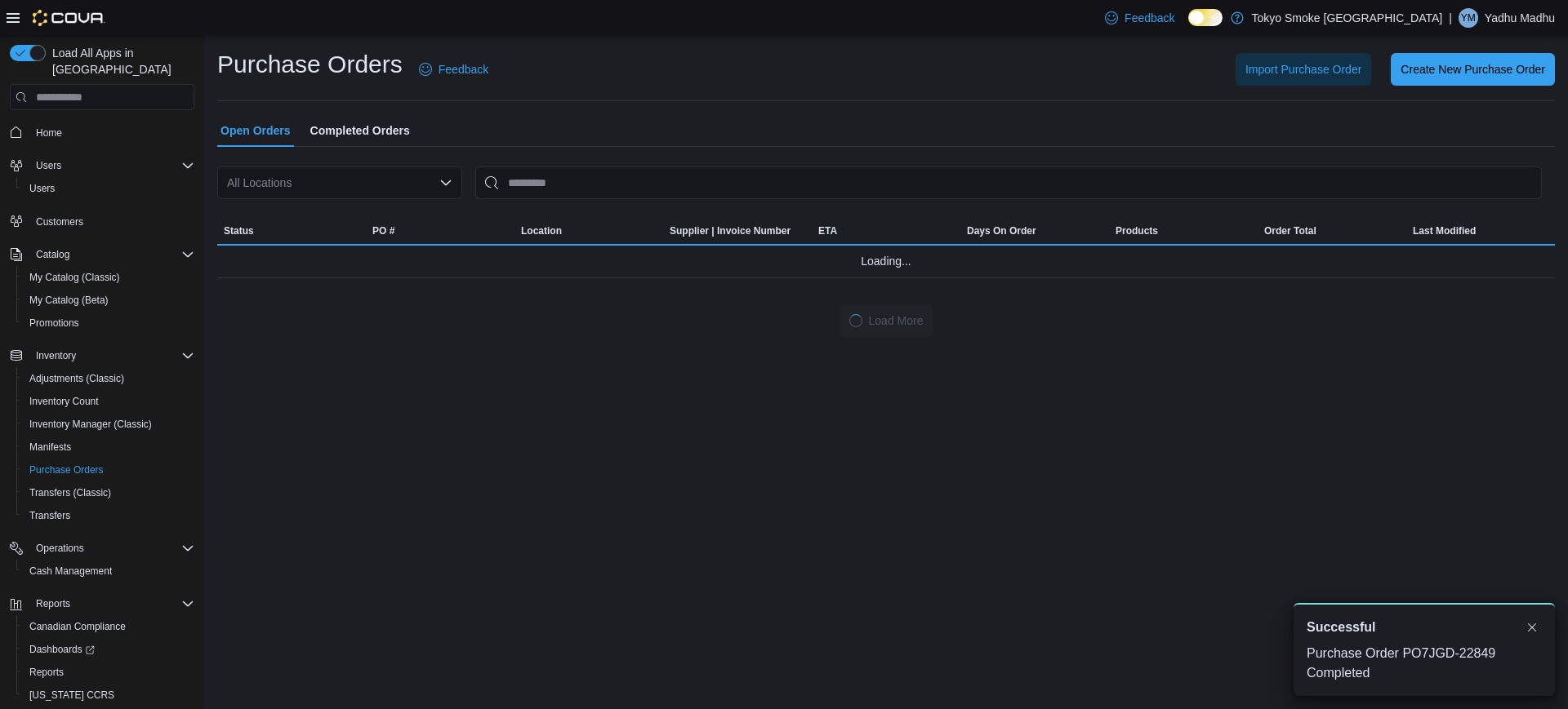
click at [258, 188] on div "All Locations" at bounding box center [340, 183] width 245 height 33
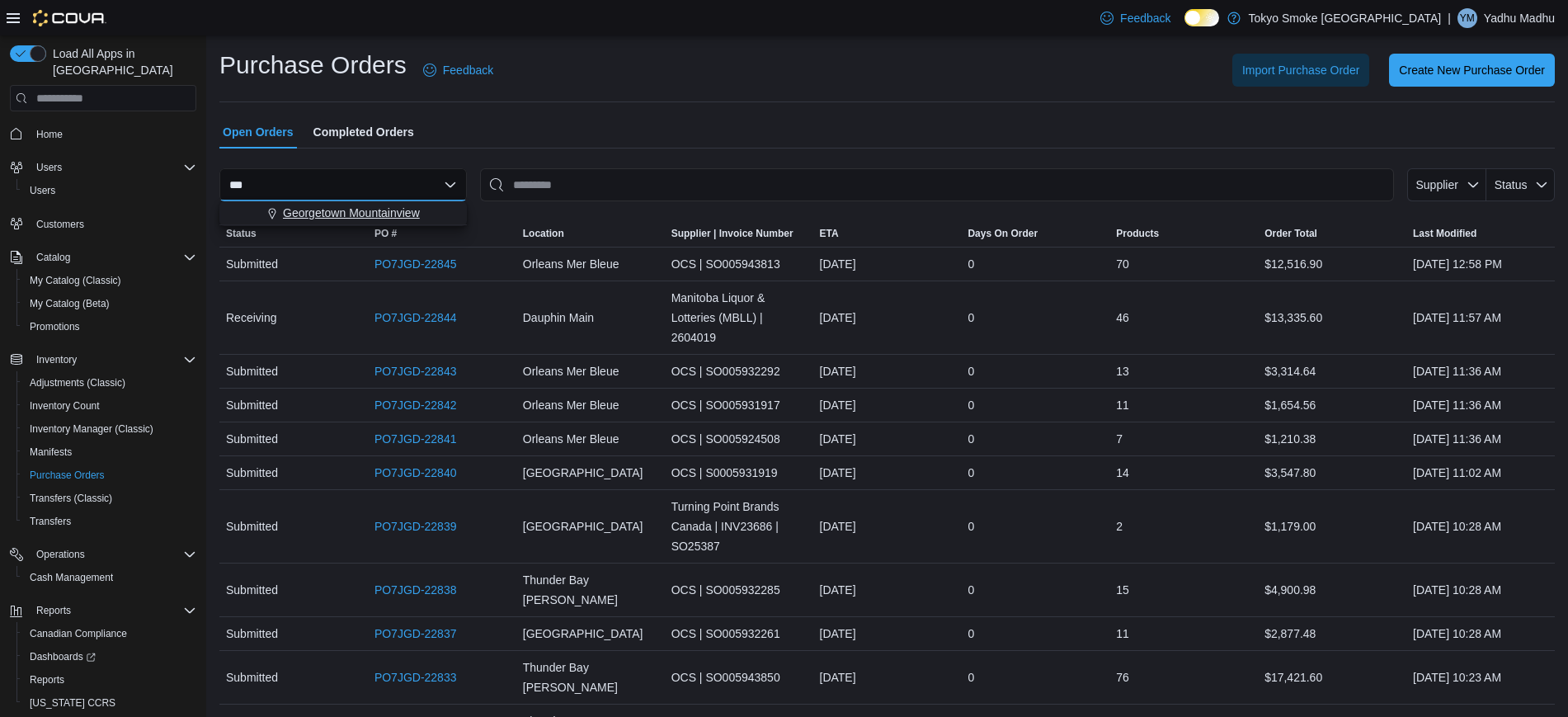
type input "***"
click at [291, 206] on span "Georgetown Mountainview" at bounding box center [351, 213] width 137 height 16
